Goal: Find specific page/section: Find specific page/section

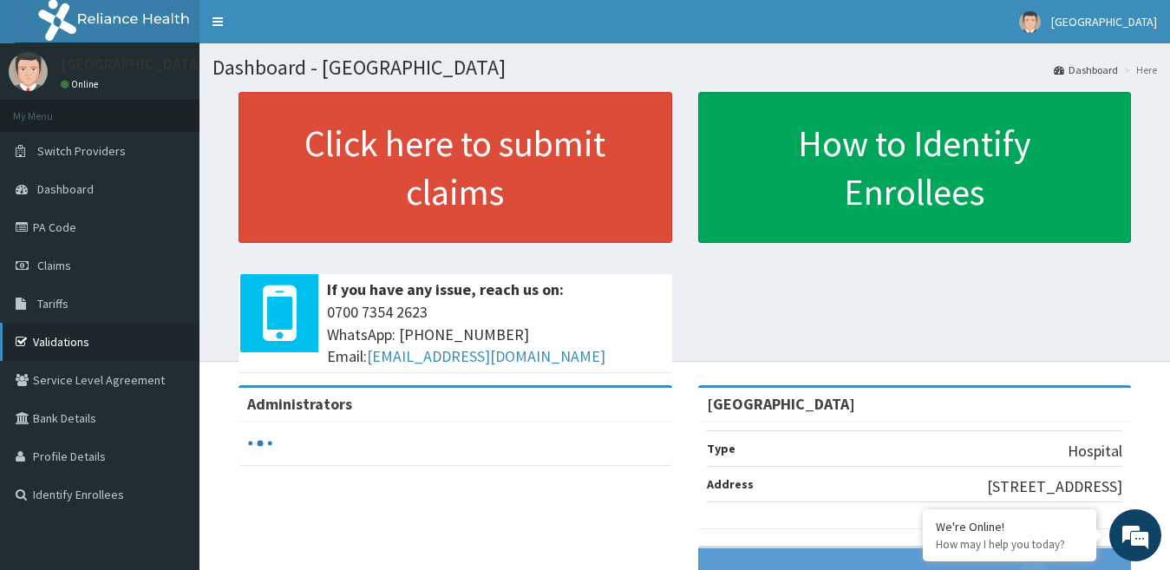
click at [73, 340] on link "Validations" at bounding box center [99, 342] width 199 height 38
click at [71, 334] on link "Validations" at bounding box center [99, 342] width 199 height 38
